Goal: Information Seeking & Learning: Learn about a topic

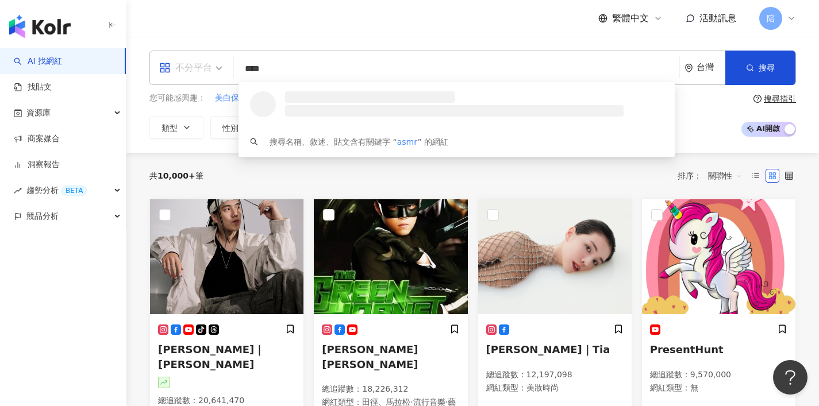
click at [180, 64] on div "不分平台" at bounding box center [185, 68] width 53 height 18
type input "****"
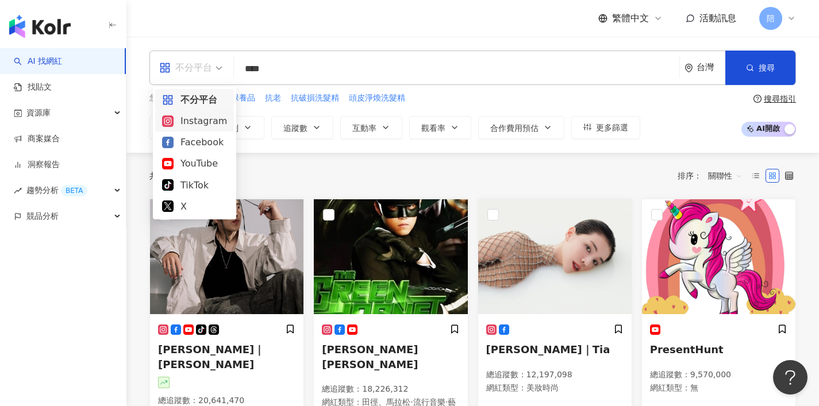
click at [199, 124] on div "Instagram" at bounding box center [194, 121] width 65 height 14
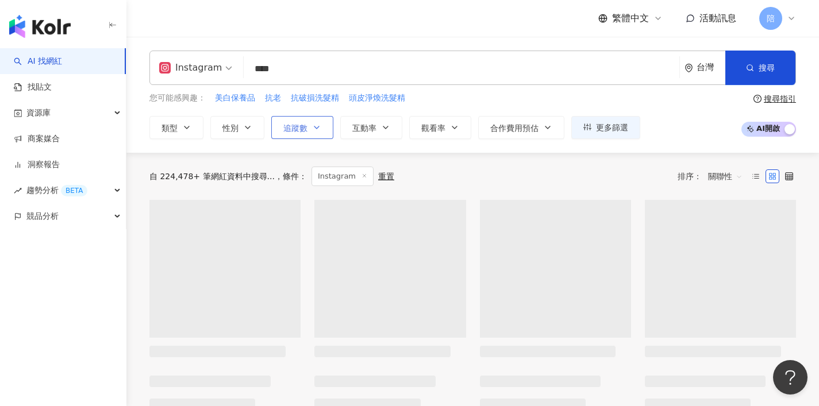
click at [301, 130] on span "追蹤數" at bounding box center [295, 128] width 24 height 9
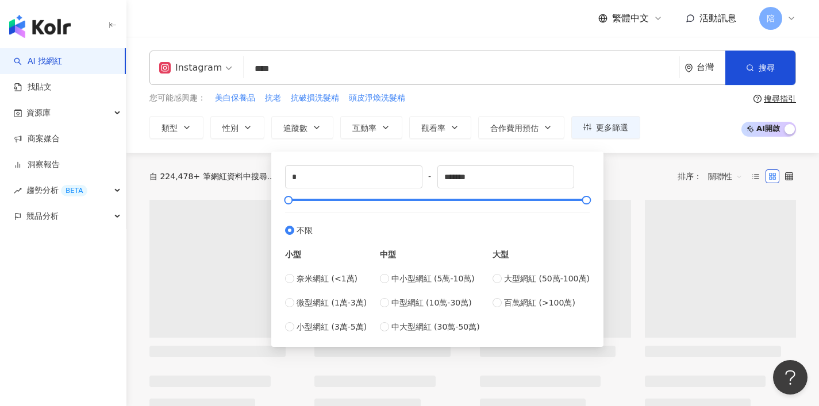
drag, startPoint x: 326, startPoint y: 324, endPoint x: 456, endPoint y: 268, distance: 141.0
click at [326, 323] on span "小型網紅 (3萬-5萬)" at bounding box center [331, 327] width 70 height 13
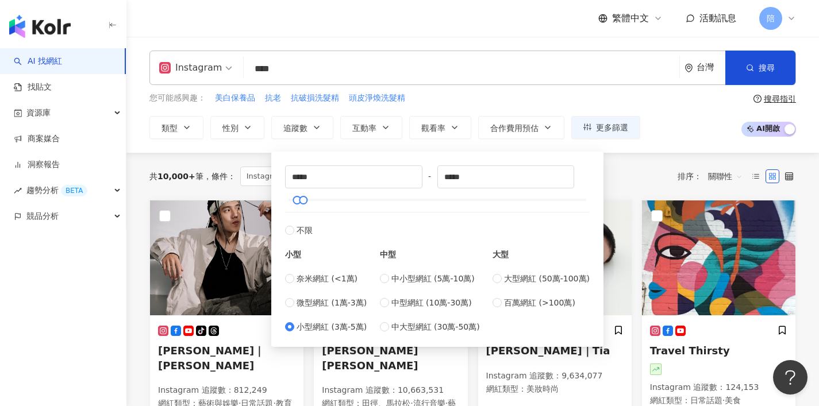
type input "*****"
click at [325, 202] on div at bounding box center [321, 200] width 6 height 6
click at [326, 202] on div at bounding box center [322, 200] width 6 height 6
type input "*****"
click at [314, 200] on div at bounding box center [314, 200] width 6 height 6
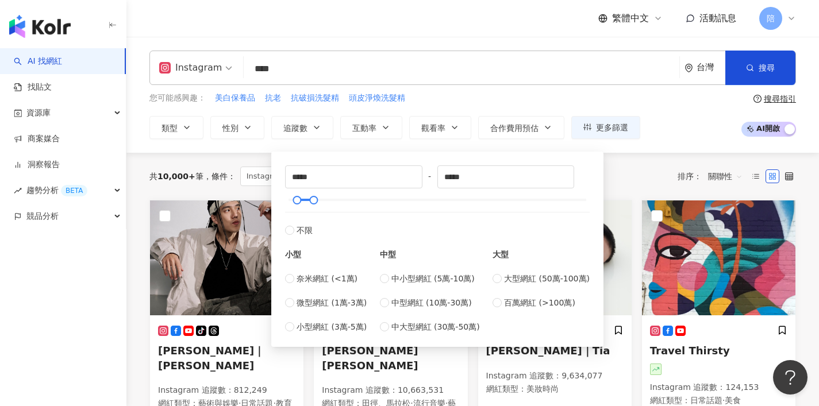
click at [649, 163] on div "共 10,000+ 筆 條件 ： Instagram 重置 排序： 關聯性" at bounding box center [472, 176] width 646 height 47
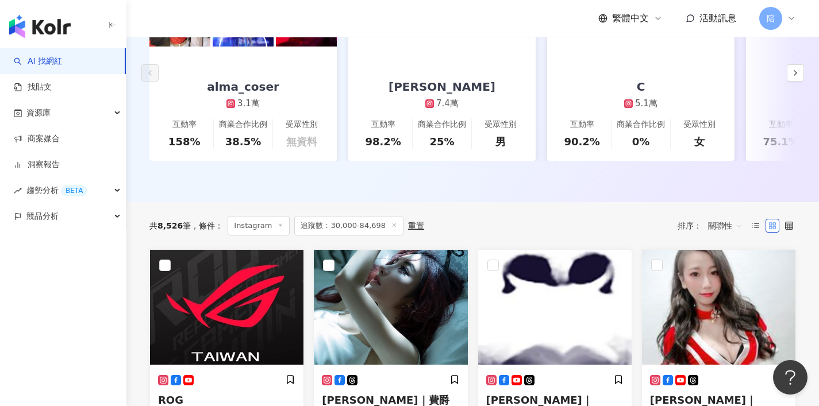
scroll to position [253, 0]
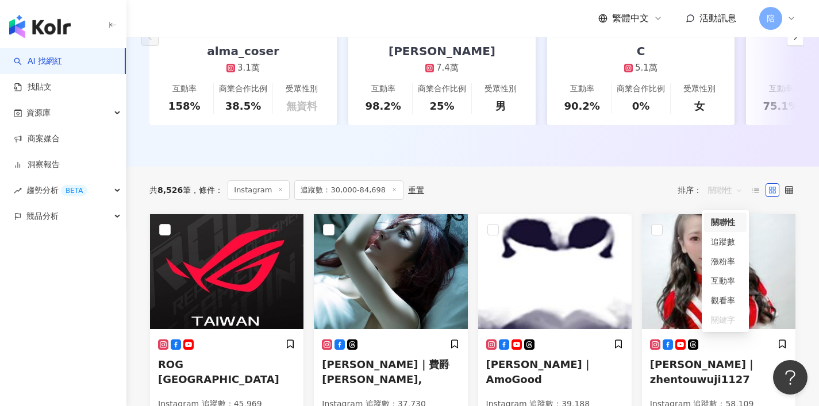
click at [728, 198] on span "關聯性" at bounding box center [725, 190] width 34 height 18
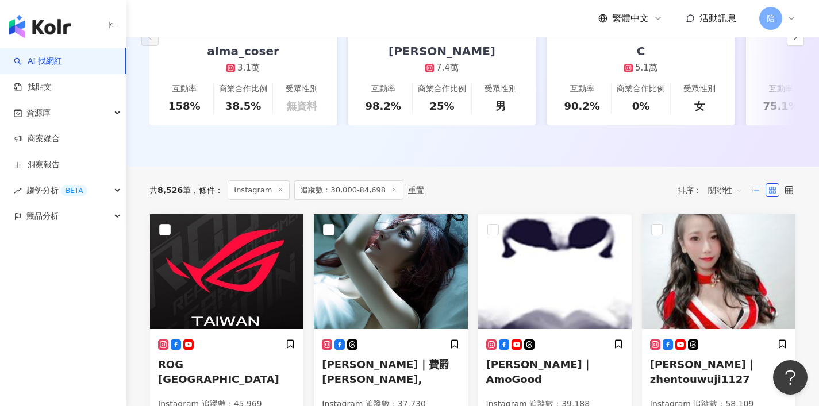
click at [750, 197] on label at bounding box center [756, 190] width 14 height 14
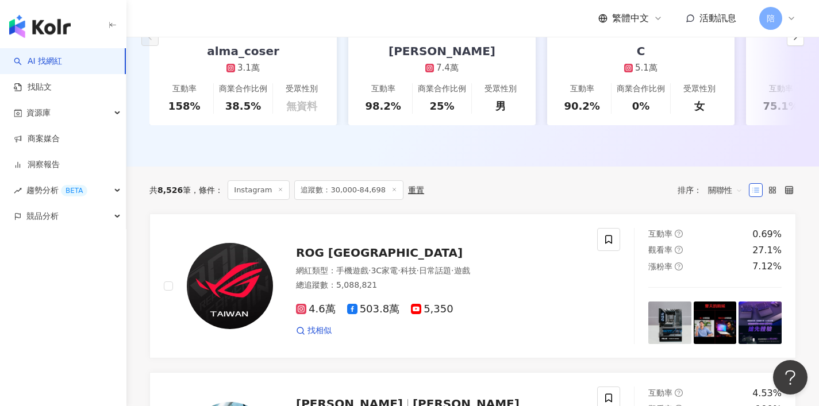
scroll to position [0, 0]
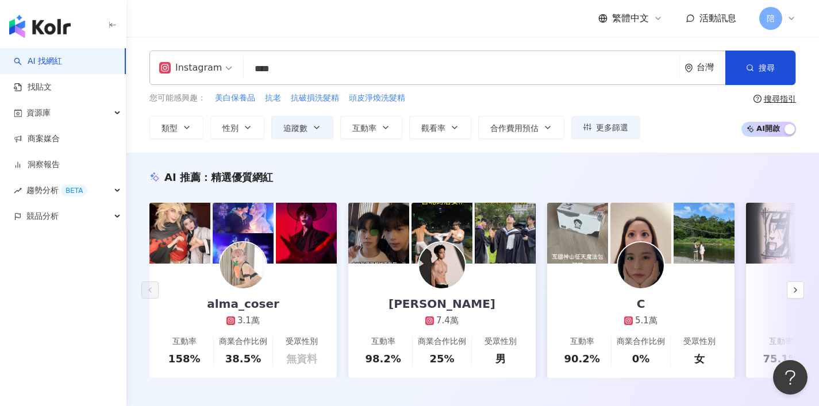
click at [397, 72] on input "****" at bounding box center [461, 69] width 426 height 22
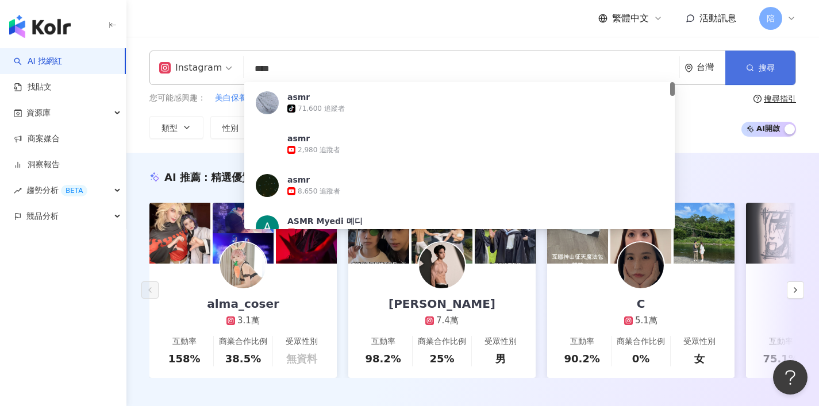
click at [769, 78] on button "搜尋" at bounding box center [760, 68] width 70 height 34
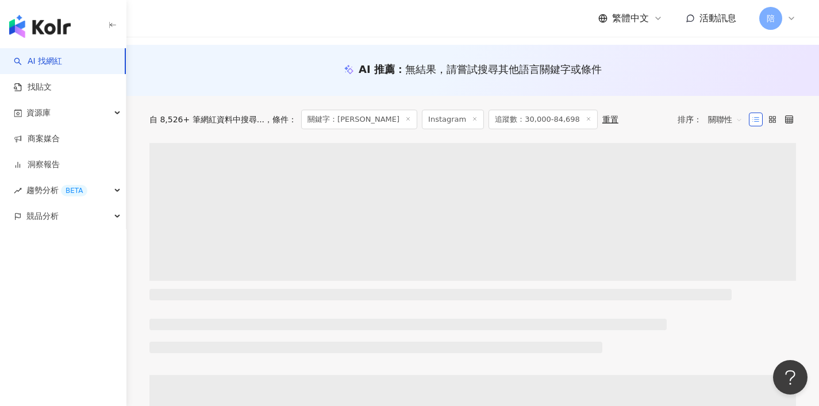
scroll to position [109, 0]
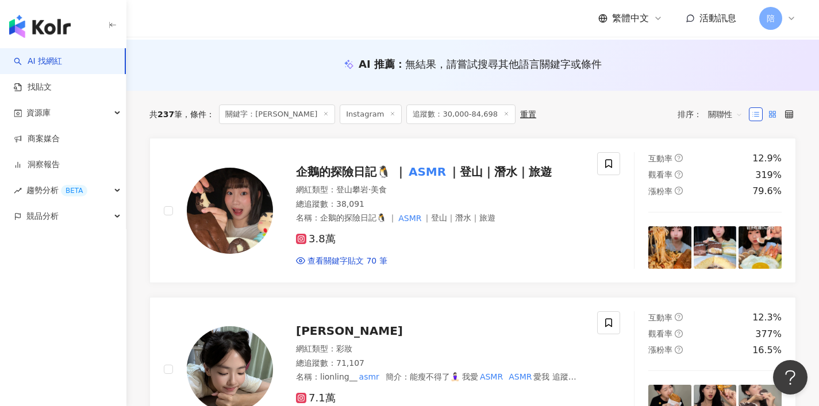
click at [770, 117] on icon at bounding box center [772, 114] width 8 height 8
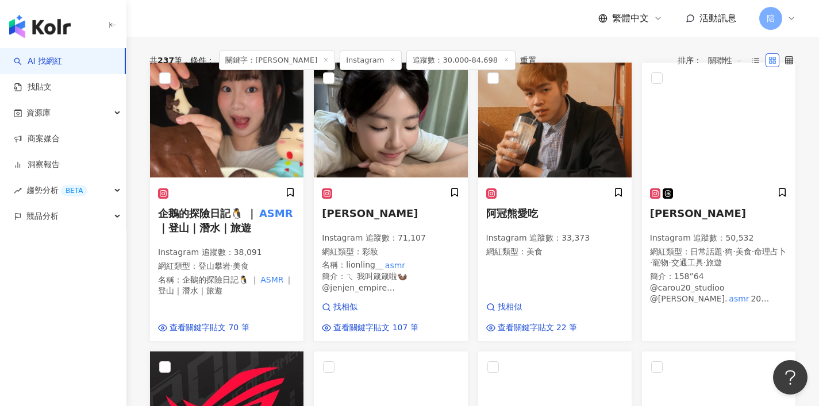
scroll to position [0, 0]
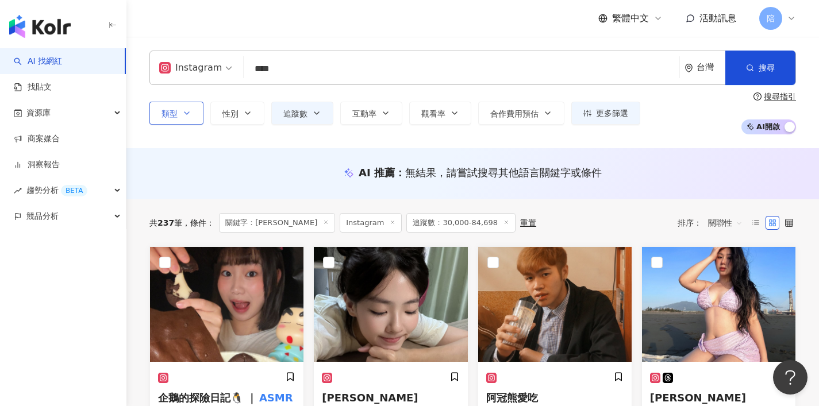
click at [175, 110] on span "類型" at bounding box center [169, 113] width 16 height 9
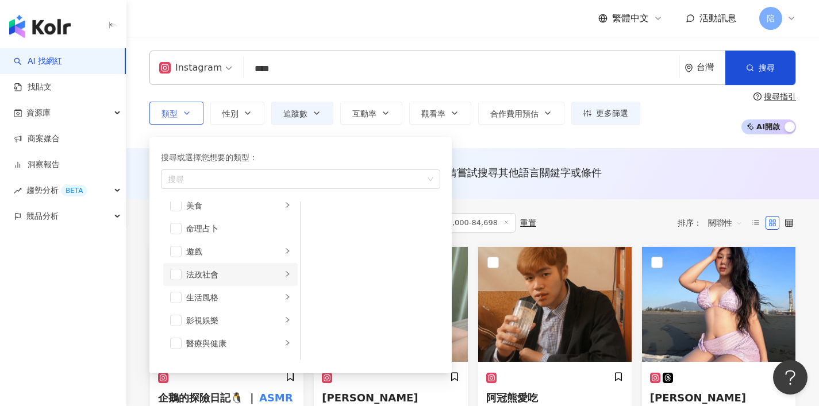
scroll to position [173, 0]
click at [172, 200] on div "搜尋或選擇您想要的類型： 搜尋 藝術與娛樂 美妝時尚 氣候和環境 日常話題 教育與學習 家庭 財經 美食 命理占卜 遊戲 法政社會 生活風格 影視娛樂 醫療與…" at bounding box center [300, 255] width 288 height 222
click at [173, 203] on span "button" at bounding box center [175, 203] width 11 height 11
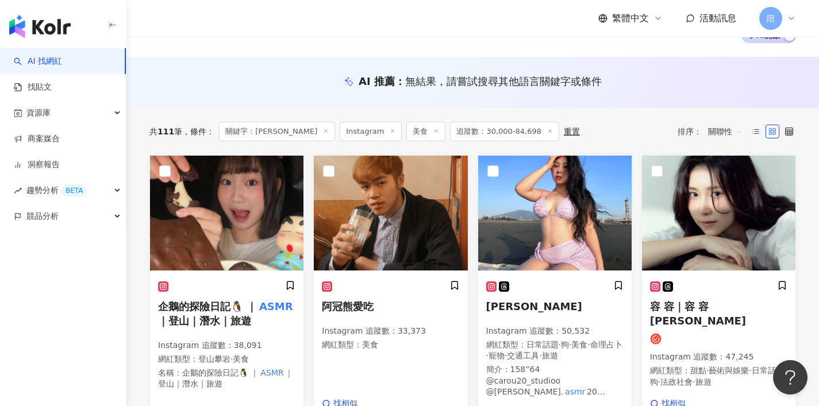
scroll to position [91, 0]
click at [209, 309] on span "企鵝的探險日記🐧 ｜" at bounding box center [207, 306] width 99 height 12
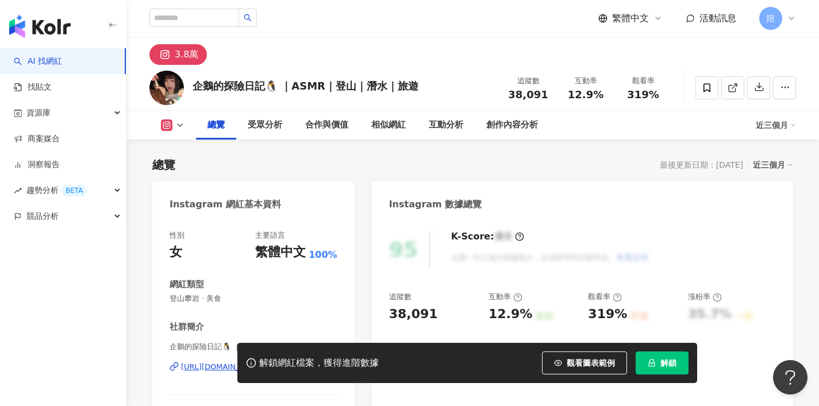
click at [267, 362] on div "[URL][DOMAIN_NAME][DOMAIN_NAME]" at bounding box center [253, 367] width 145 height 10
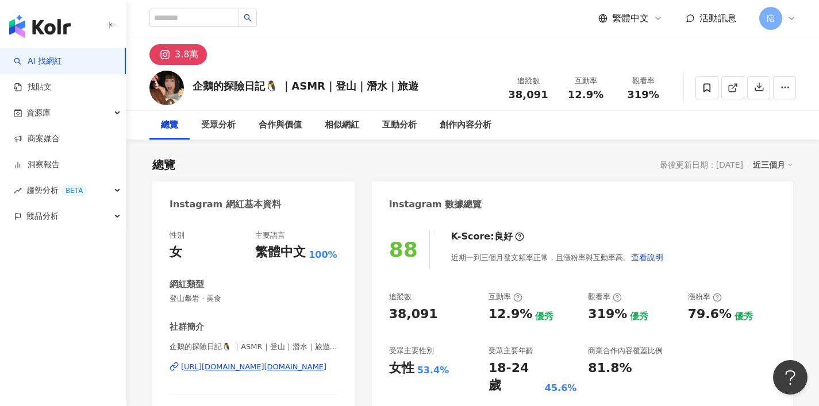
click at [258, 364] on div "[URL][DOMAIN_NAME][DOMAIN_NAME]" at bounding box center [253, 367] width 145 height 10
